Goal: Task Accomplishment & Management: Complete application form

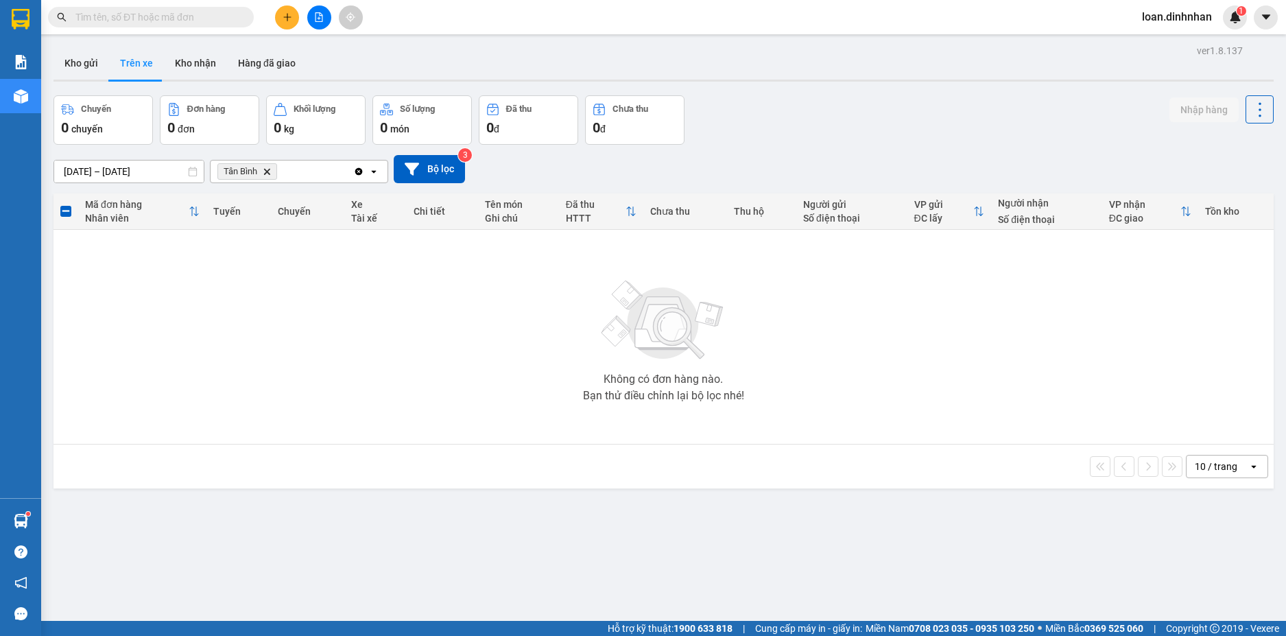
click at [181, 16] on input "text" at bounding box center [156, 17] width 162 height 15
click at [208, 21] on input "text" at bounding box center [156, 17] width 162 height 15
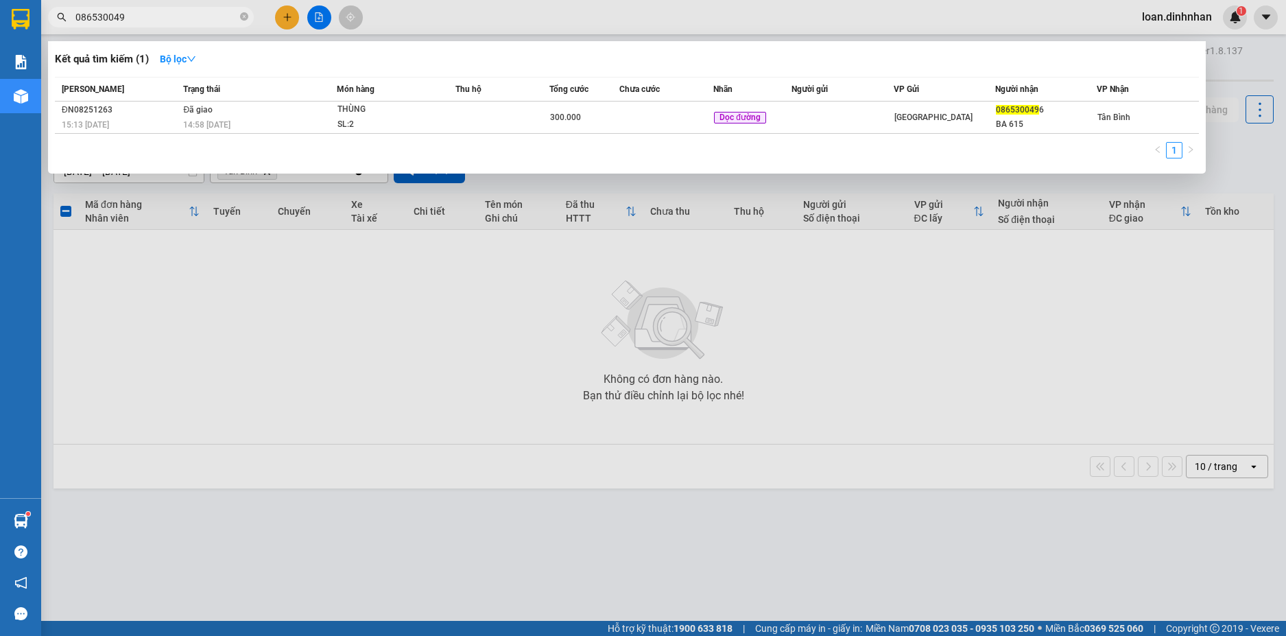
type input "0865300496"
click at [242, 16] on icon "close-circle" at bounding box center [244, 16] width 8 height 8
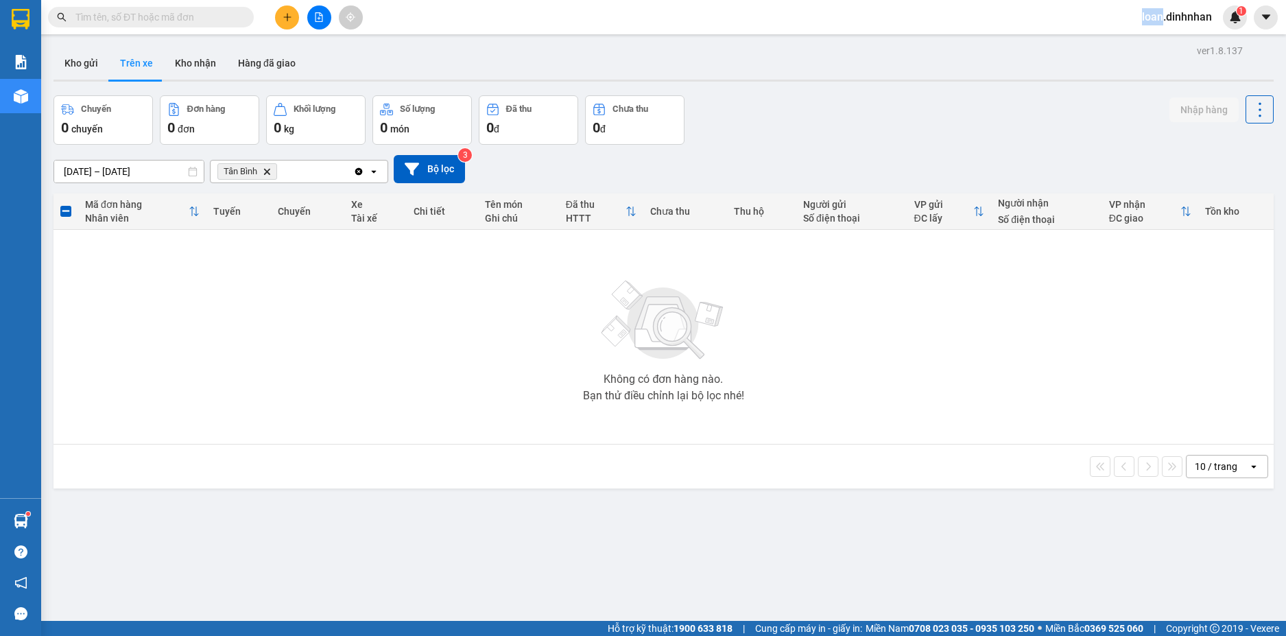
click at [242, 16] on span at bounding box center [244, 17] width 8 height 15
click at [242, 14] on span at bounding box center [244, 17] width 8 height 15
click at [145, 15] on input "text" at bounding box center [156, 17] width 162 height 15
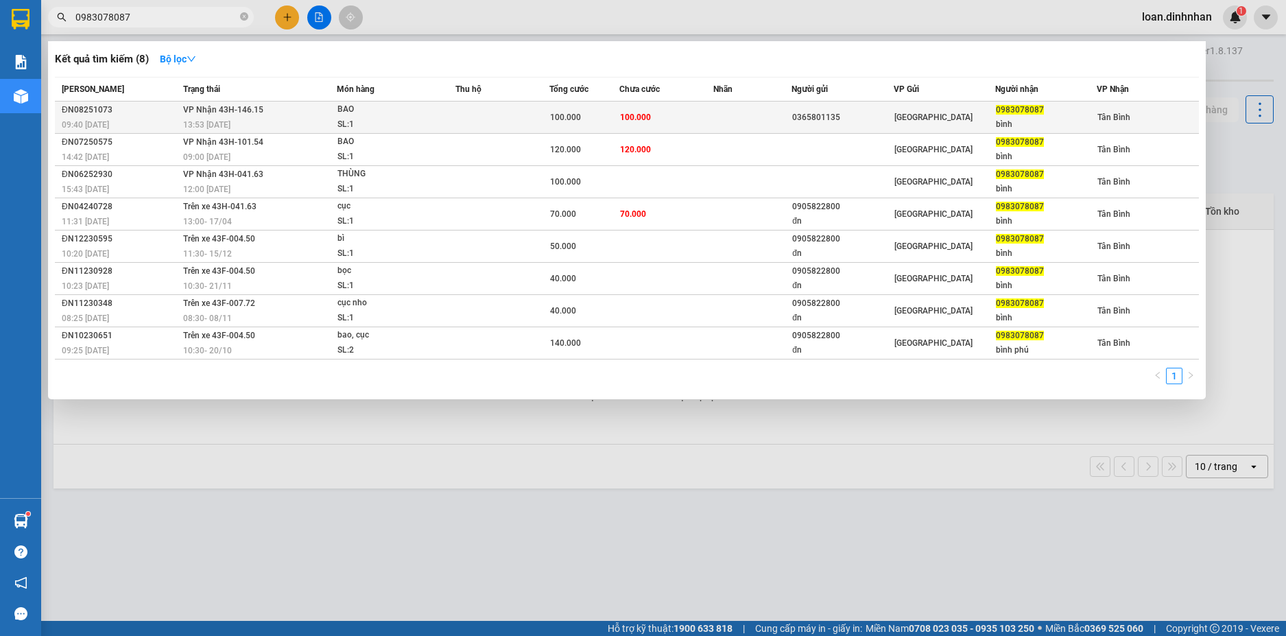
type input "0983078087"
click at [921, 119] on span "[GEOGRAPHIC_DATA]" at bounding box center [934, 118] width 78 height 10
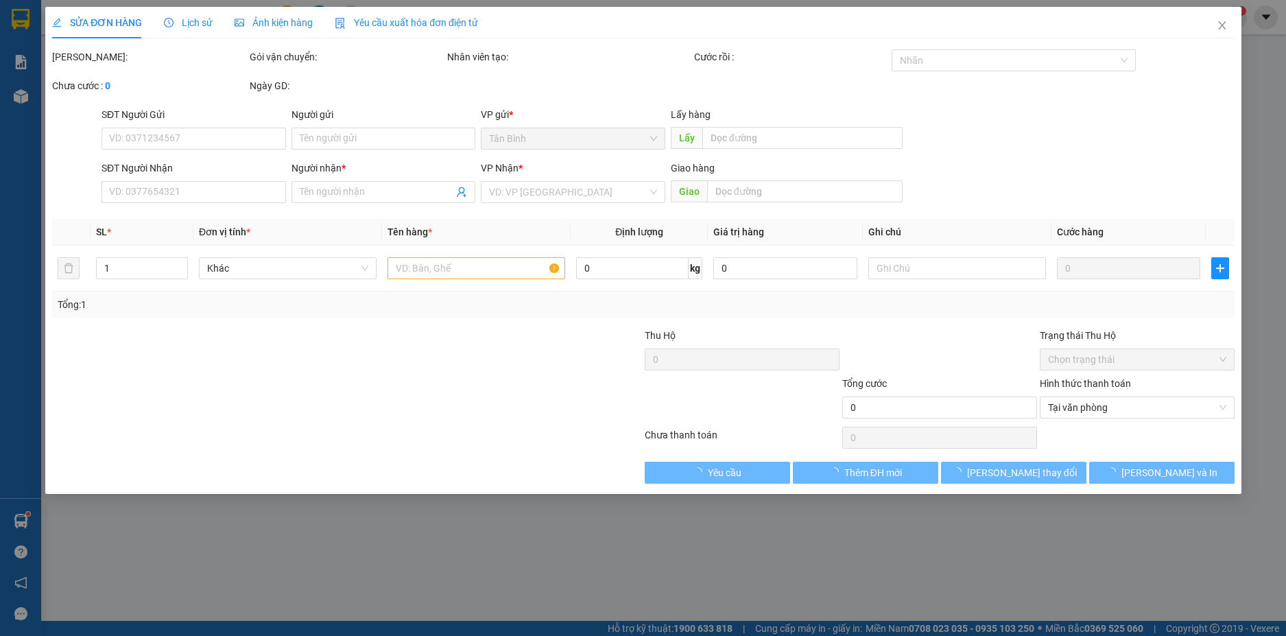
type input "0365801135"
type input "0983078087"
type input "bình"
type input "100.000"
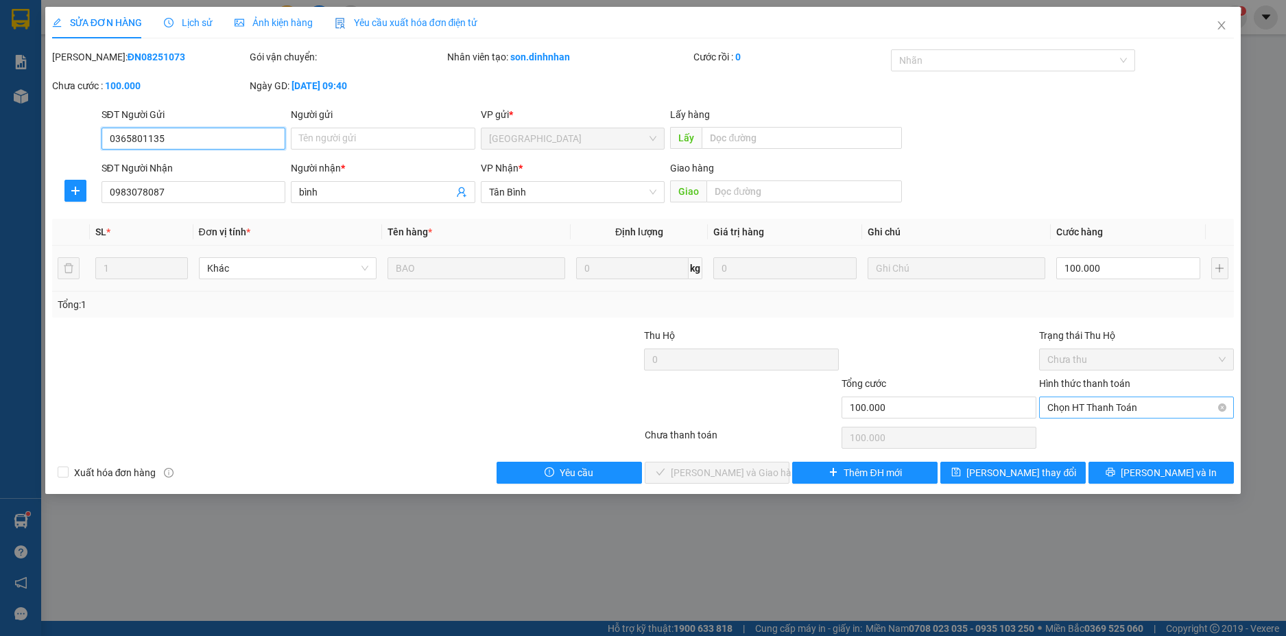
drag, startPoint x: 1112, startPoint y: 404, endPoint x: 1114, endPoint y: 414, distance: 9.8
click at [1113, 405] on span "Chọn HT Thanh Toán" at bounding box center [1137, 407] width 178 height 21
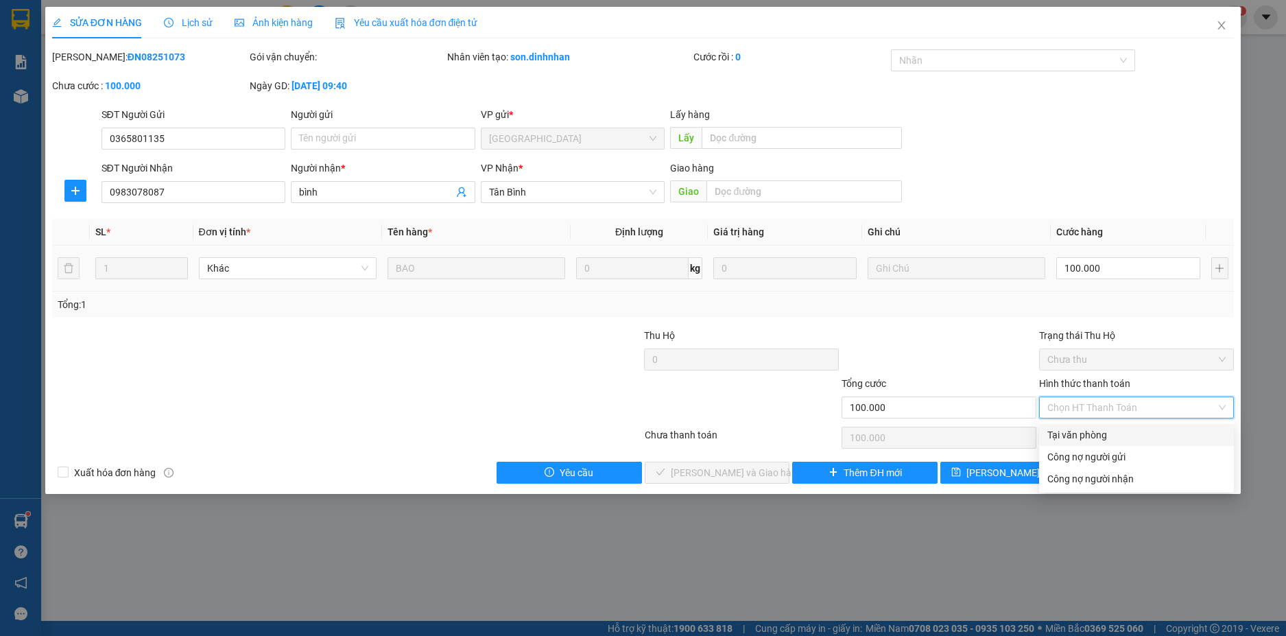
click at [1112, 432] on div "Tại văn phòng" at bounding box center [1137, 434] width 178 height 15
type input "0"
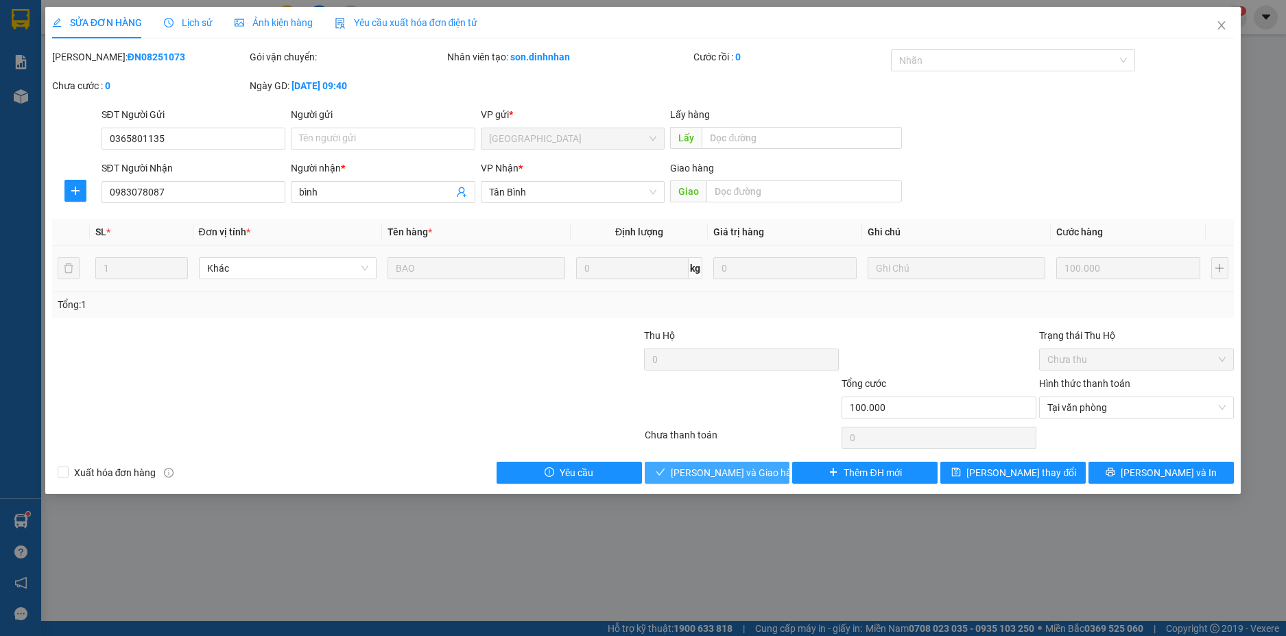
click at [727, 473] on span "[PERSON_NAME] và Giao hàng" at bounding box center [737, 472] width 132 height 15
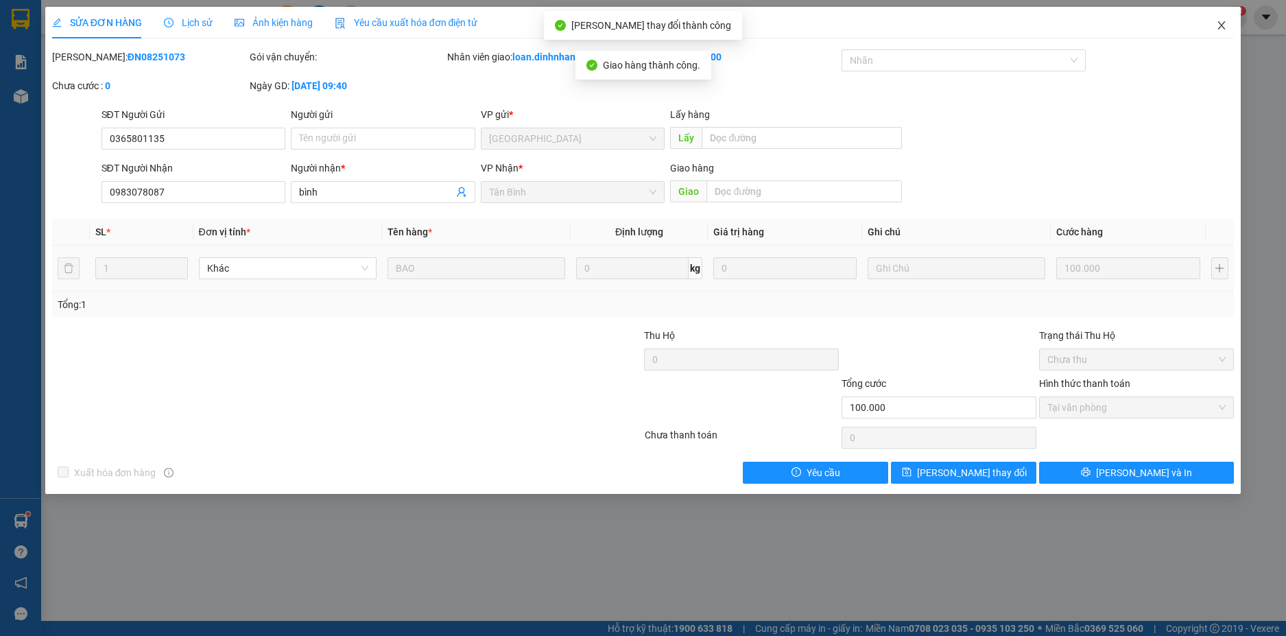
click at [1220, 29] on icon "close" at bounding box center [1223, 25] width 8 height 8
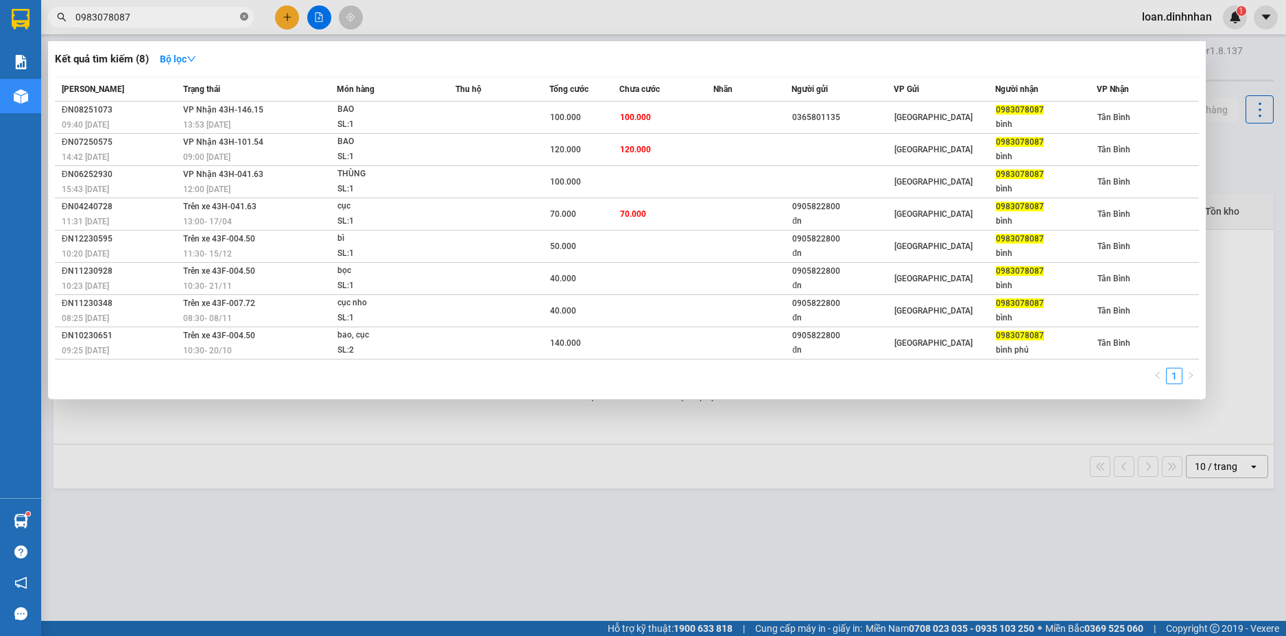
click at [240, 21] on icon "close-circle" at bounding box center [244, 16] width 8 height 8
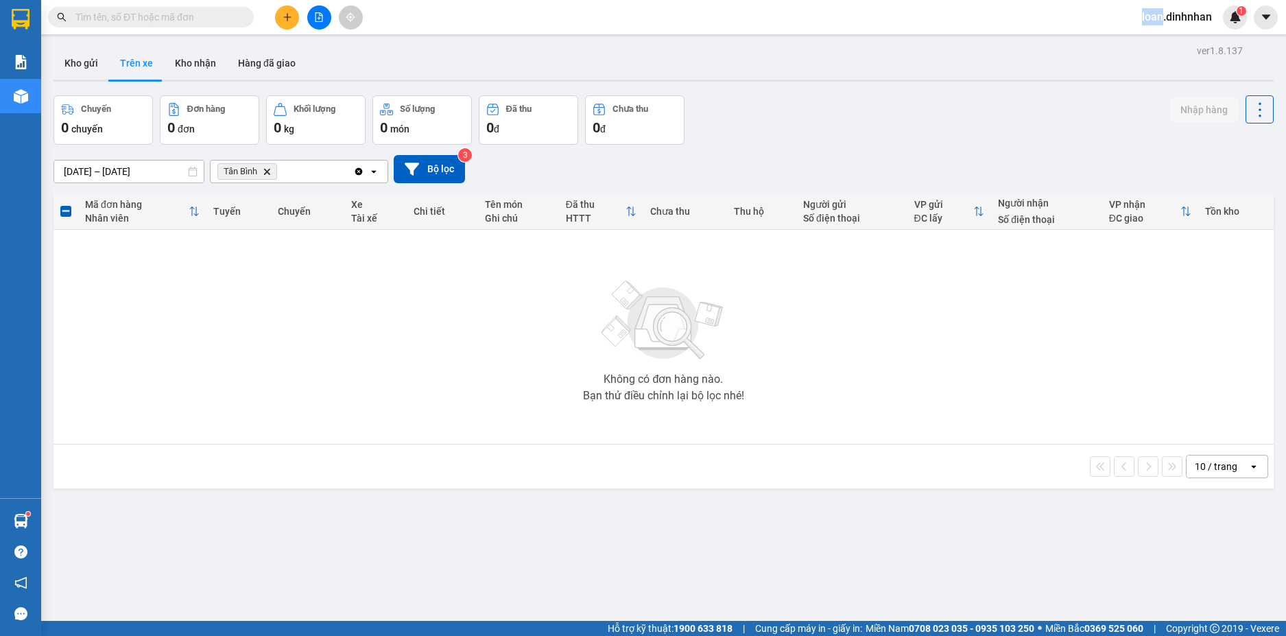
click at [240, 21] on span at bounding box center [244, 17] width 8 height 15
click at [225, 25] on span at bounding box center [151, 17] width 206 height 21
click at [227, 12] on input "text" at bounding box center [156, 17] width 162 height 15
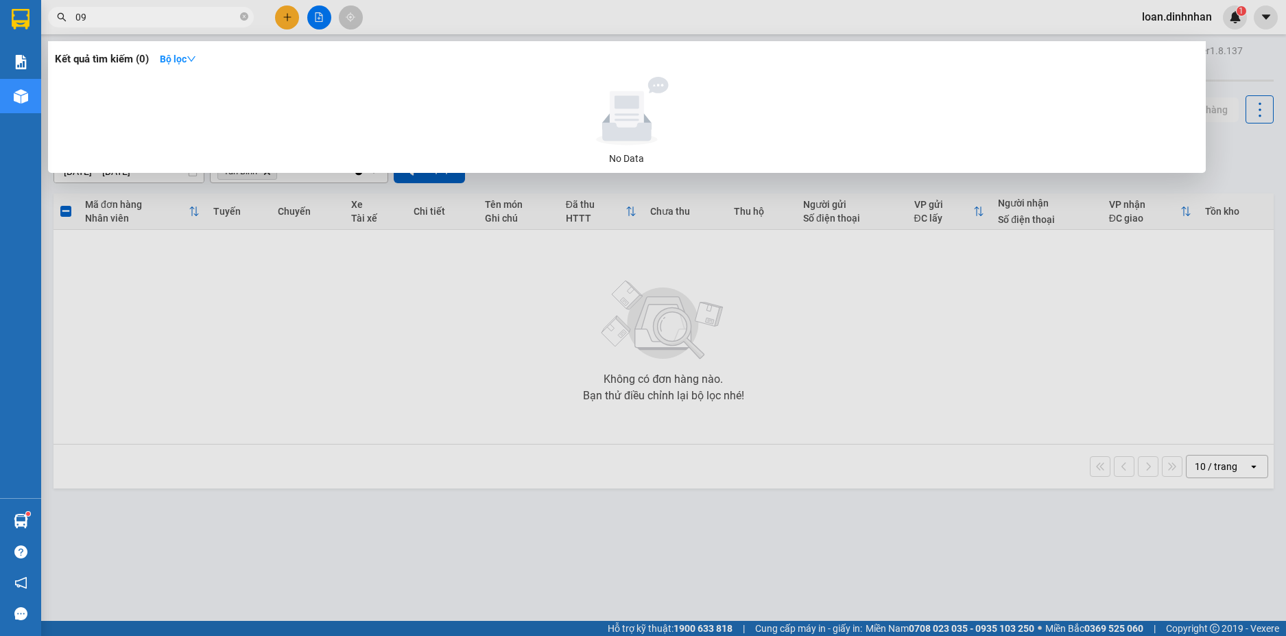
type input "0"
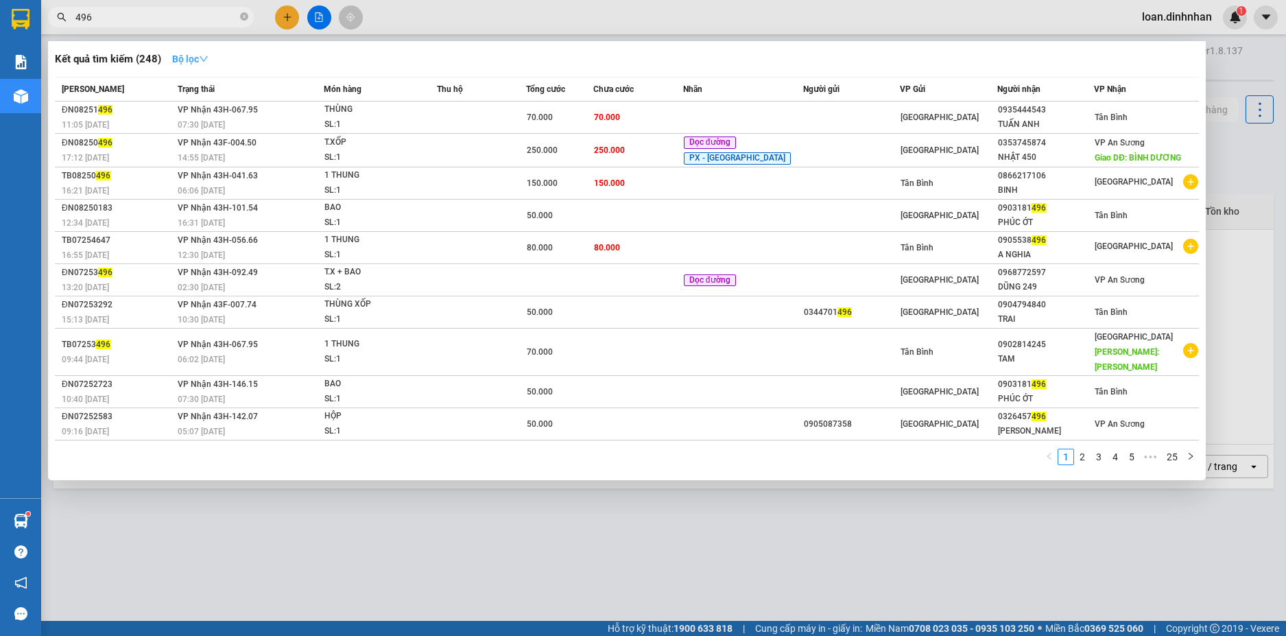
type input "496"
click at [196, 59] on strong "Bộ lọc" at bounding box center [190, 59] width 36 height 11
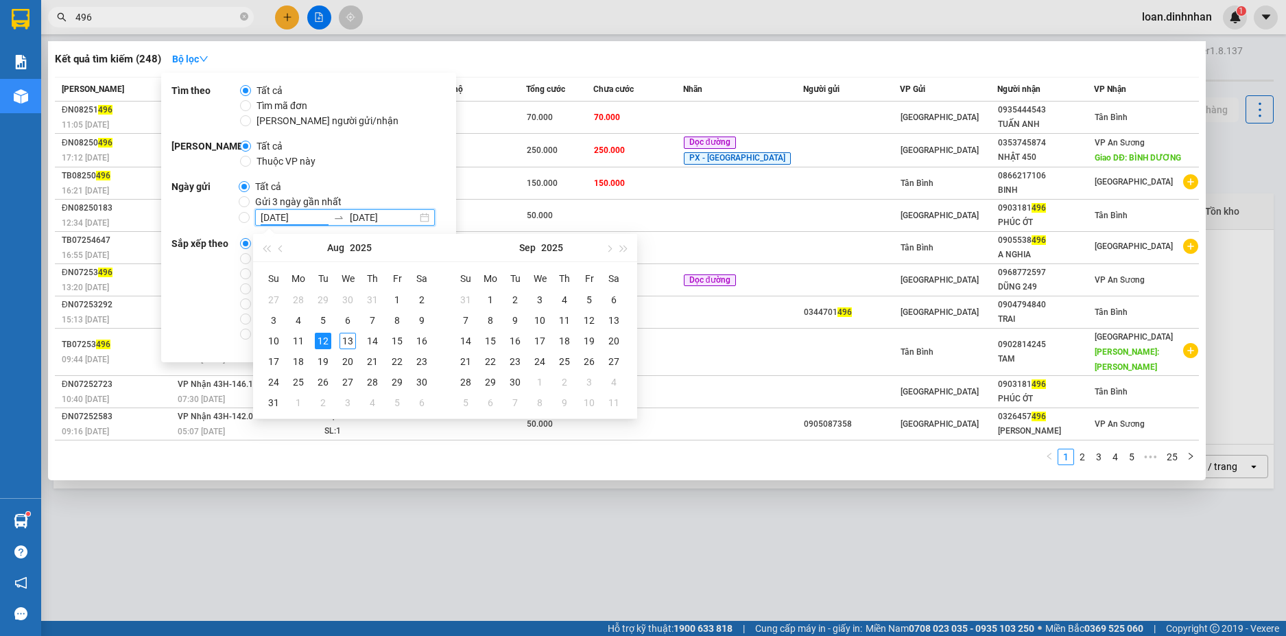
click at [281, 222] on input "[DATE]" at bounding box center [294, 217] width 67 height 15
type input "[DATE]"
click at [304, 324] on div "4" at bounding box center [298, 320] width 16 height 16
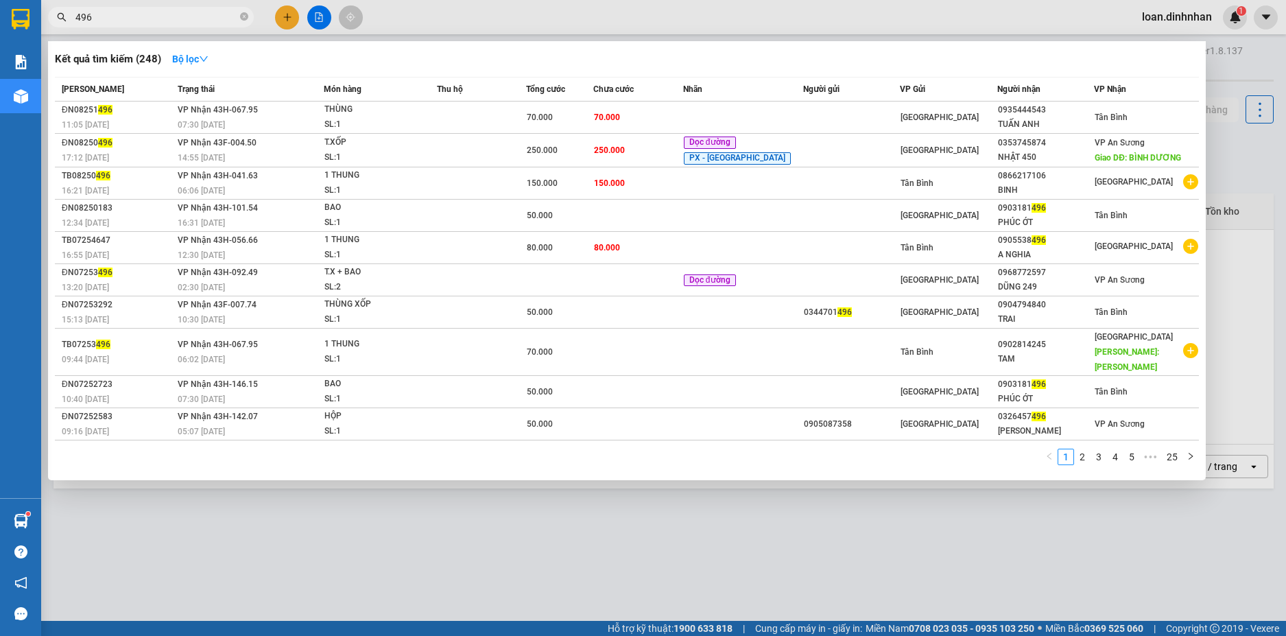
click at [175, 461] on div "Kết quả tìm kiếm ( 248 ) Bộ lọc Mã ĐH Trạng thái Món hàng Thu hộ Tổng cước Chưa…" at bounding box center [627, 260] width 1158 height 439
click at [172, 38] on div at bounding box center [643, 318] width 1286 height 636
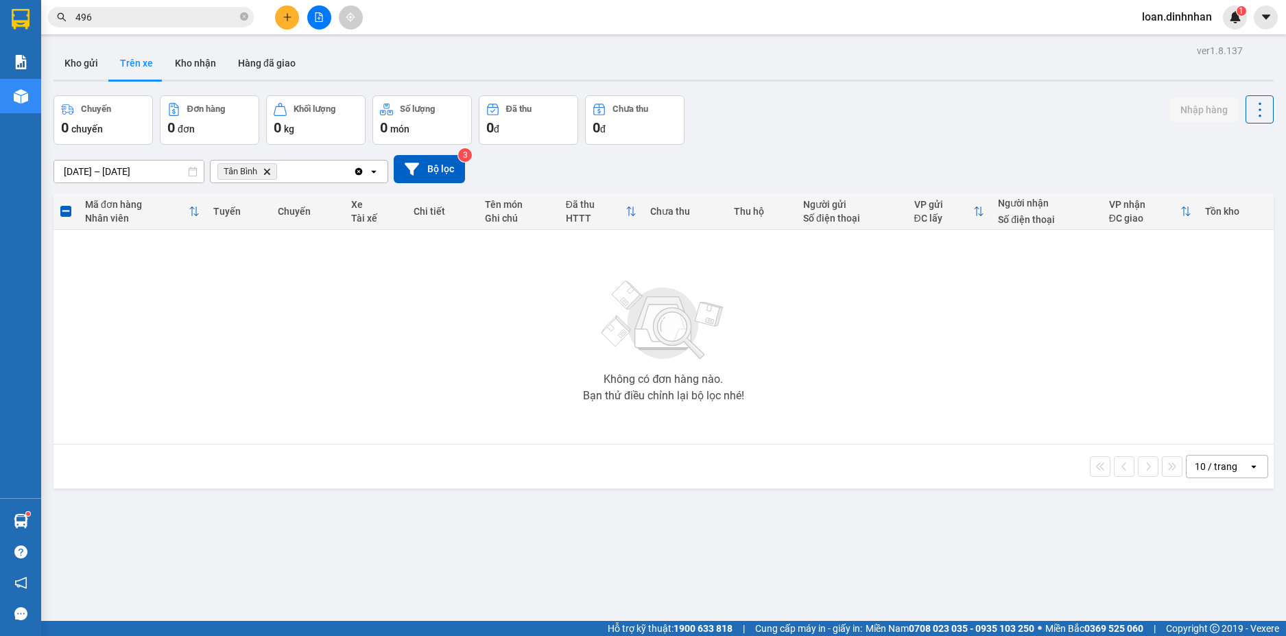
click at [172, 28] on div "Kết quả tìm kiếm ( 248 ) Bộ lọc Mã ĐH Trạng thái Món hàng Thu hộ Tổng cước Chưa…" at bounding box center [134, 17] width 268 height 24
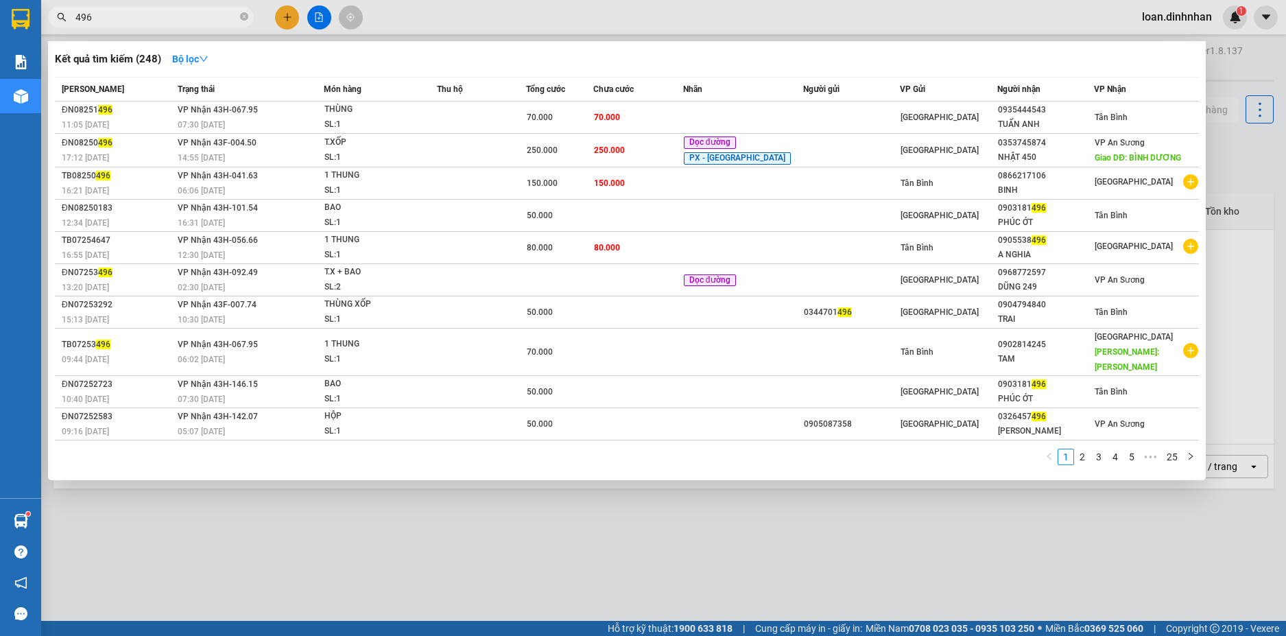
click at [172, 16] on input "496" at bounding box center [156, 17] width 162 height 15
type input "4"
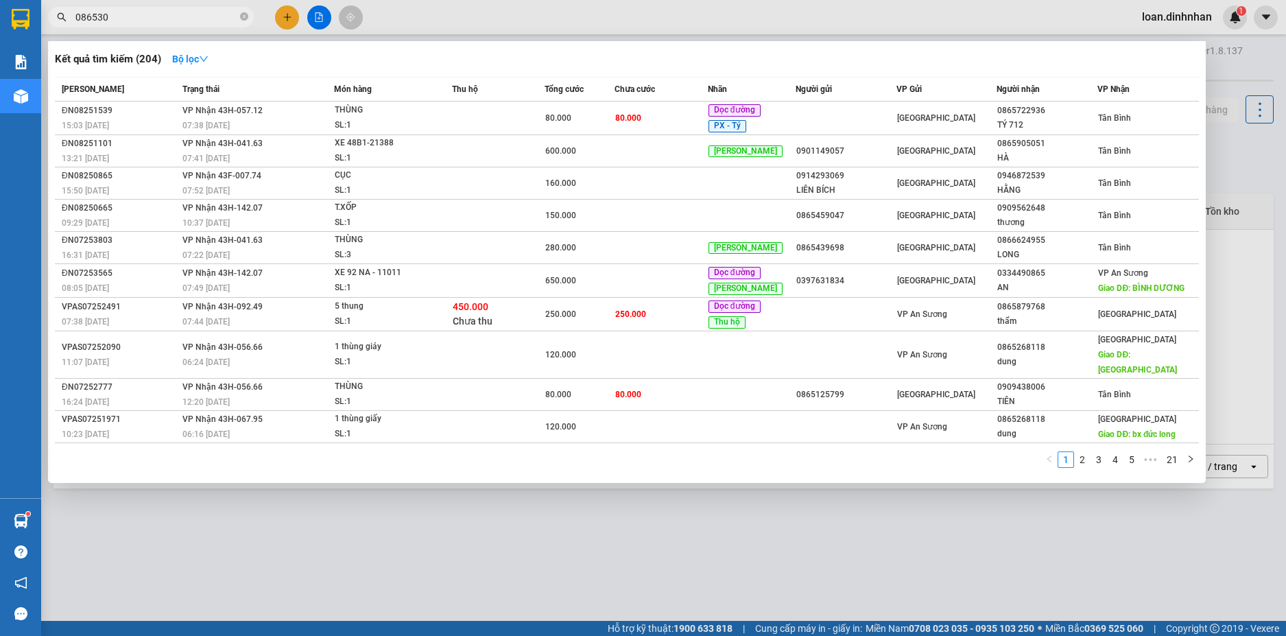
type input "0865300"
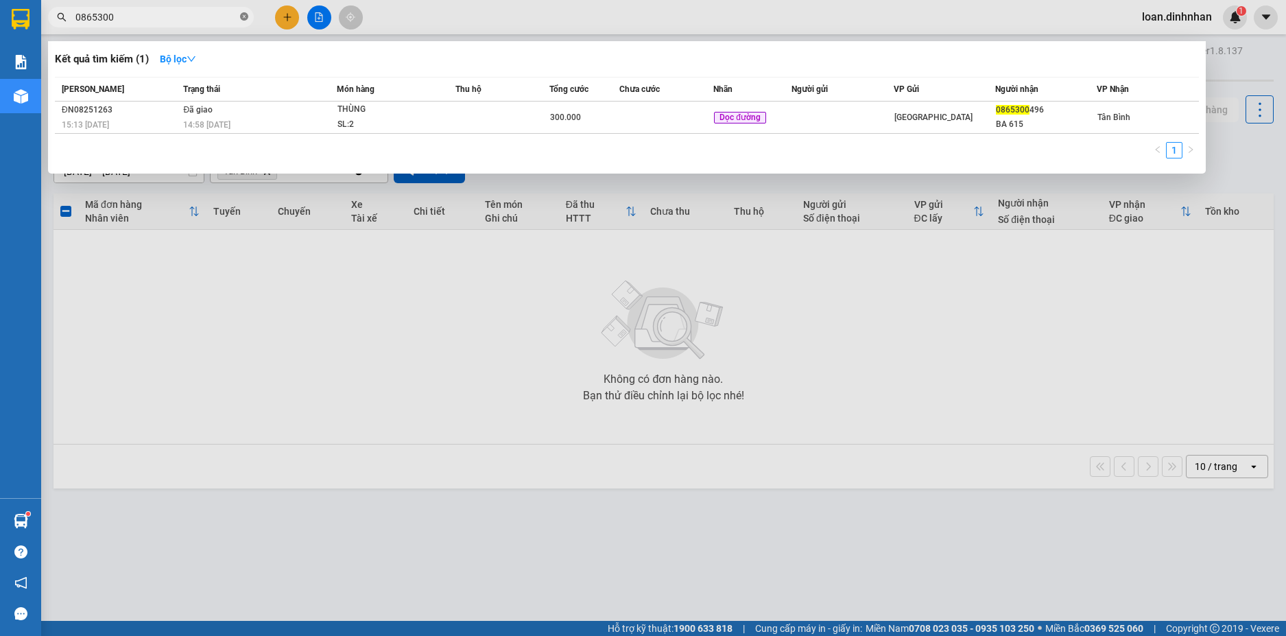
click at [248, 21] on icon "close-circle" at bounding box center [244, 16] width 8 height 8
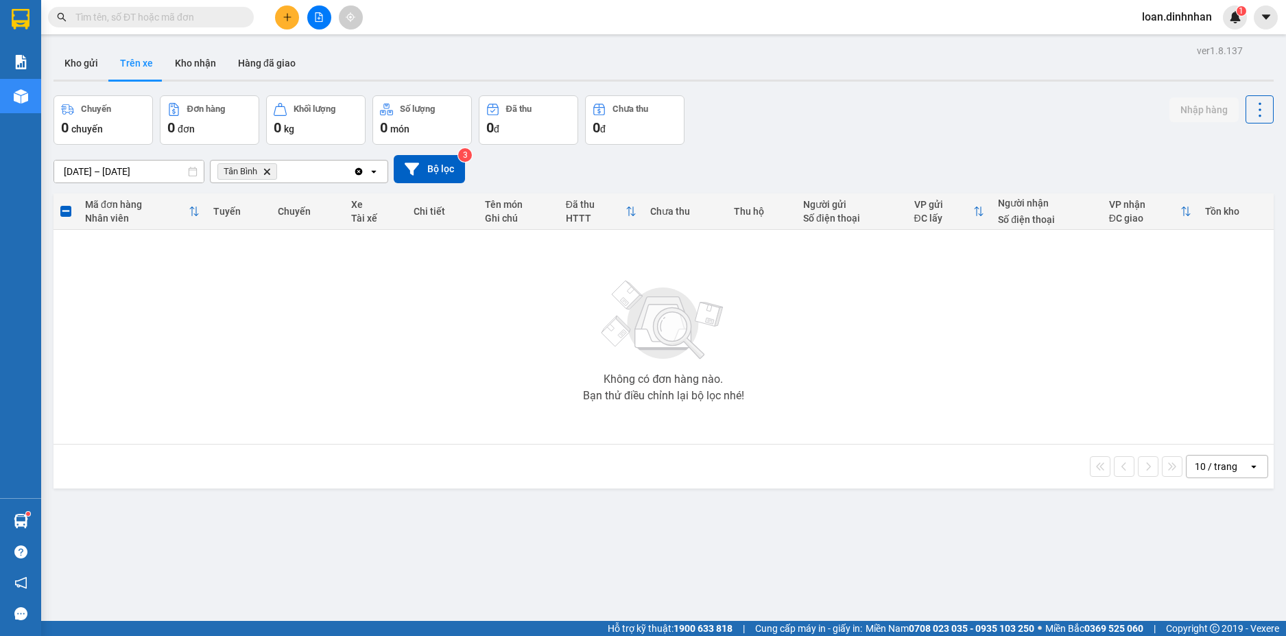
drag, startPoint x: 240, startPoint y: 19, endPoint x: 259, endPoint y: -24, distance: 47.0
click at [259, 0] on html "Kết quả tìm kiếm ( 1 ) Bộ lọc Mã ĐH Trạng thái Món hàng Thu hộ Tổng cước Chưa c…" at bounding box center [643, 318] width 1286 height 636
click at [216, 14] on input "text" at bounding box center [156, 17] width 162 height 15
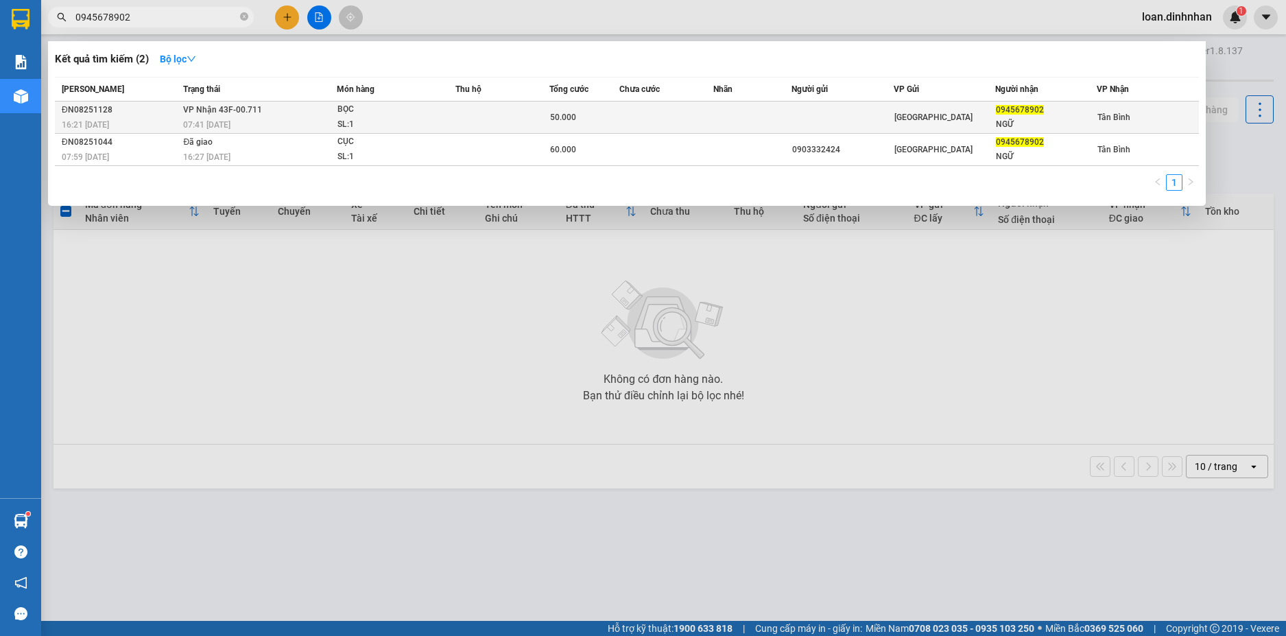
type input "0945678902"
click at [400, 108] on div "BỌC" at bounding box center [389, 109] width 103 height 15
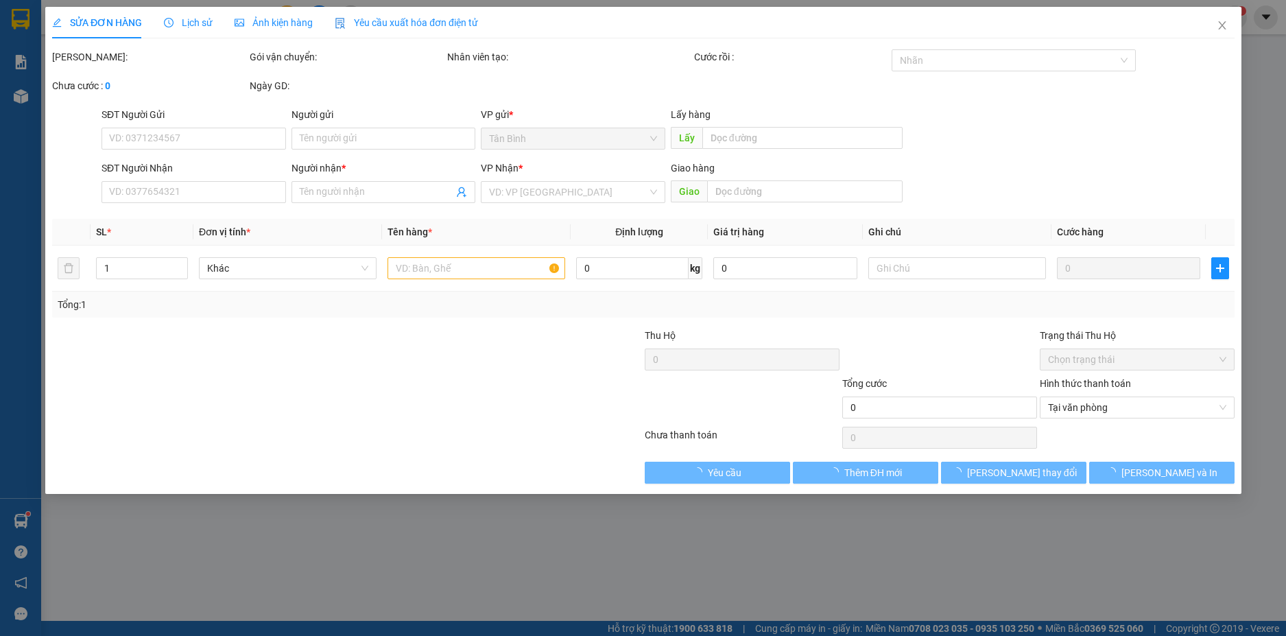
type input "0945678902"
type input "NGỮ"
type input "50.000"
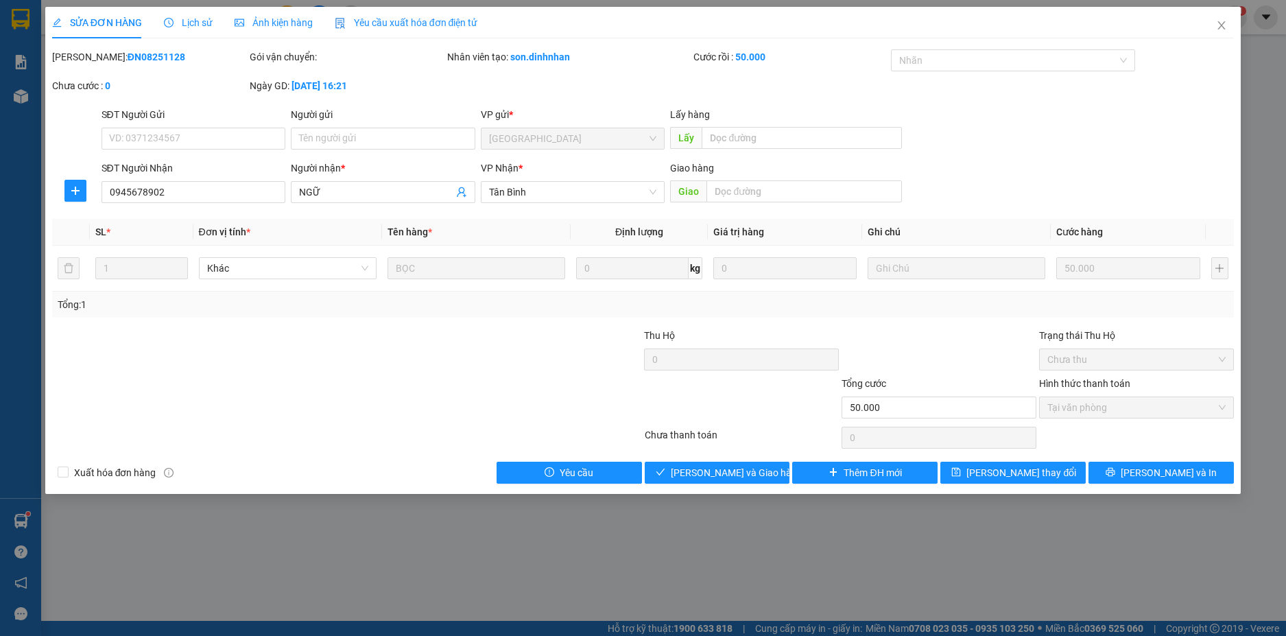
click at [1080, 432] on div "Chọn HT Thanh Toán" at bounding box center [1137, 437] width 198 height 27
click at [725, 474] on span "[PERSON_NAME] và Giao hàng" at bounding box center [737, 472] width 132 height 15
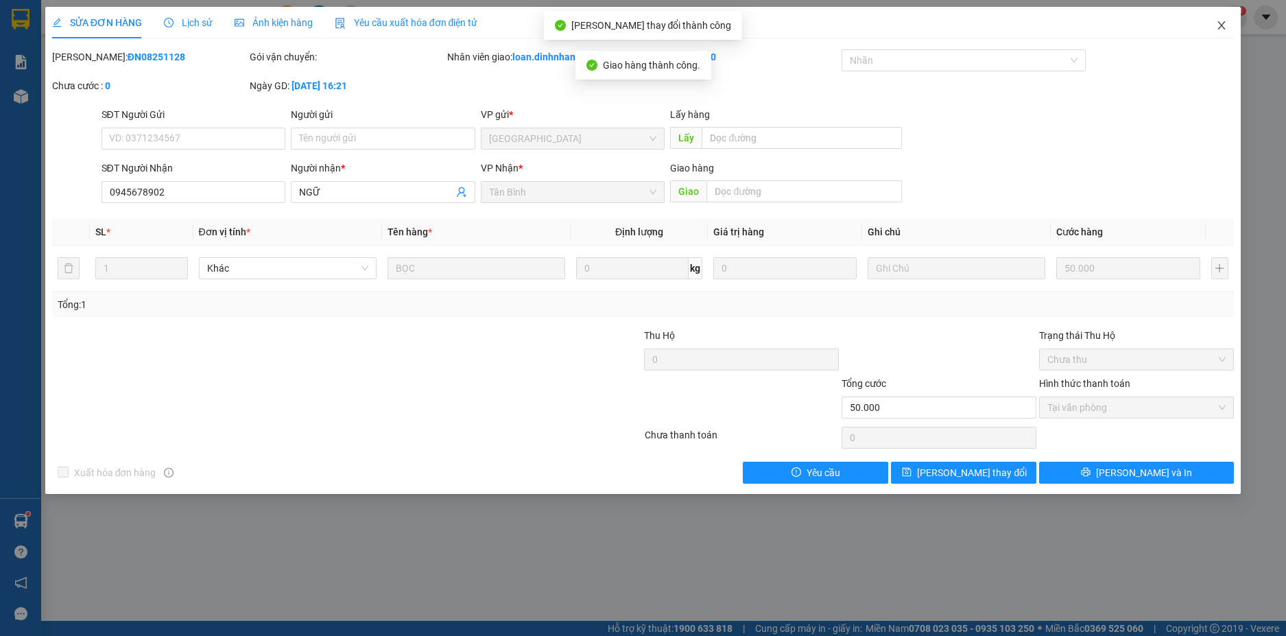
click at [1226, 21] on icon "close" at bounding box center [1221, 25] width 11 height 11
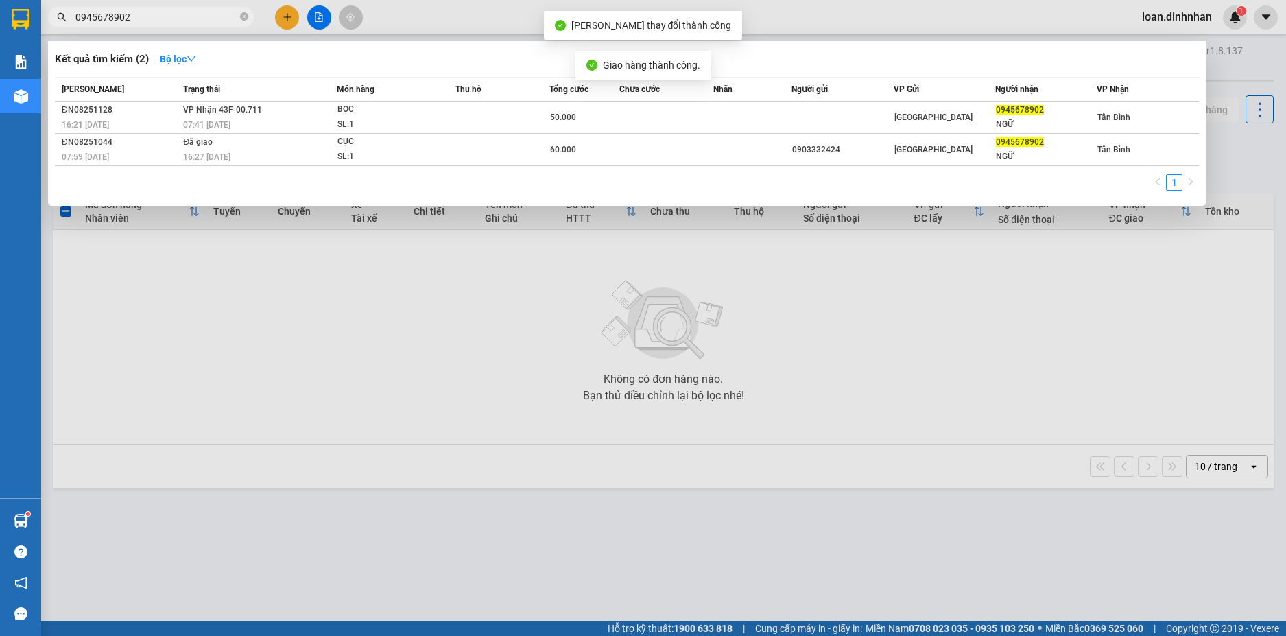
drag, startPoint x: 203, startPoint y: 23, endPoint x: 208, endPoint y: 3, distance: 20.5
click at [208, 5] on div "Kết quả tìm kiếm ( 2 ) Bộ lọc Mã ĐH Trạng thái Món hàng Thu hộ Tổng cước Chưa c…" at bounding box center [134, 17] width 268 height 24
click at [244, 16] on icon "close-circle" at bounding box center [244, 16] width 8 height 8
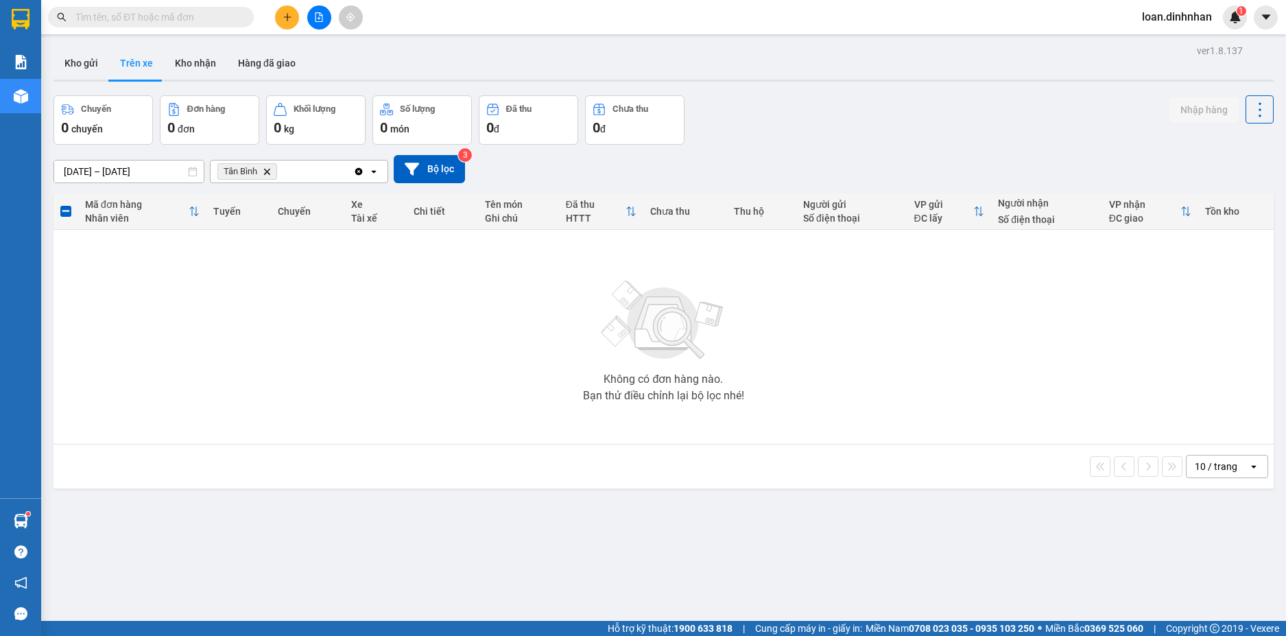
click at [163, 19] on input "text" at bounding box center [156, 17] width 162 height 15
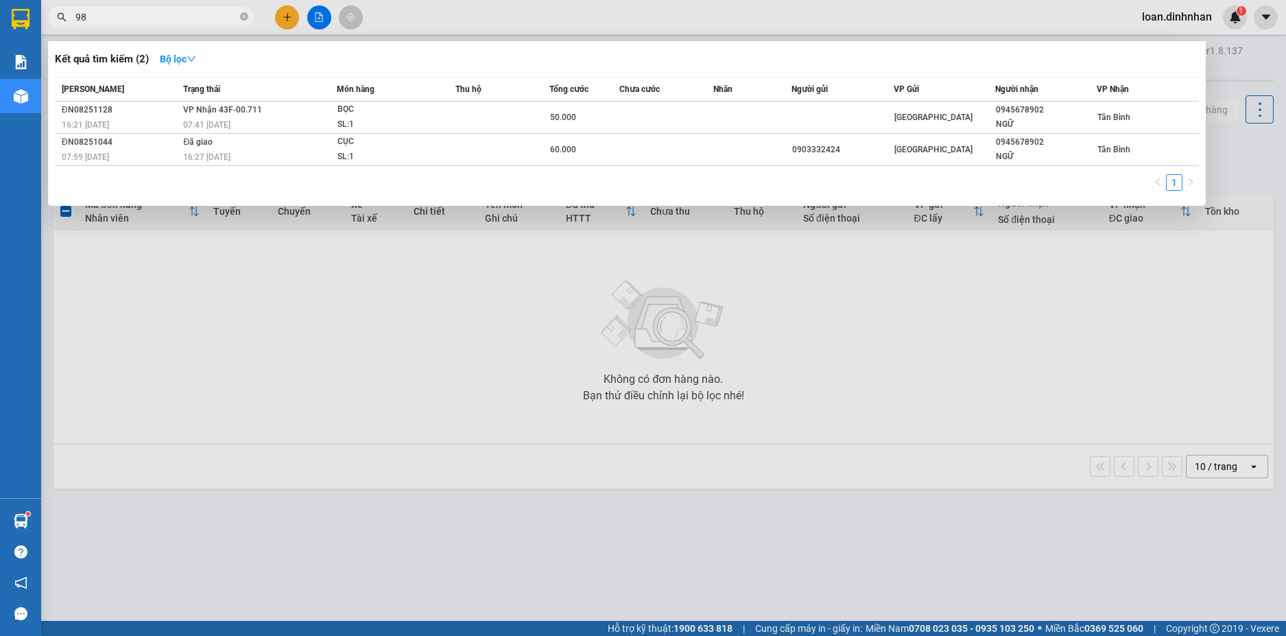
type input "986"
